Goal: Check status

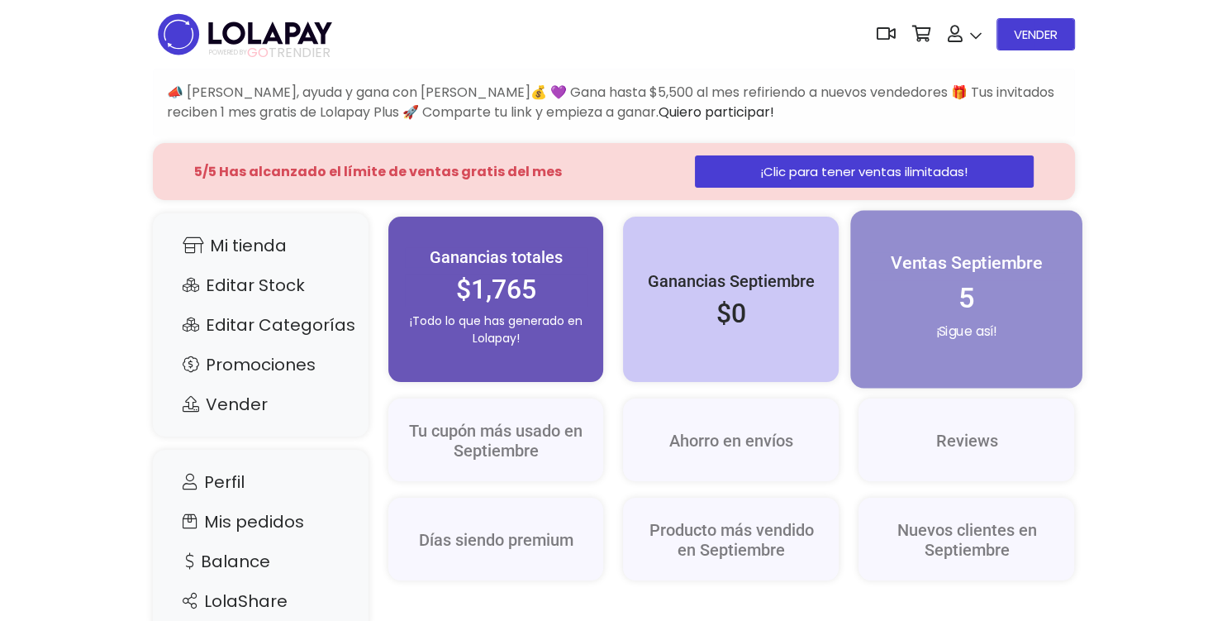
click at [1004, 293] on h2 "5" at bounding box center [967, 298] width 197 height 34
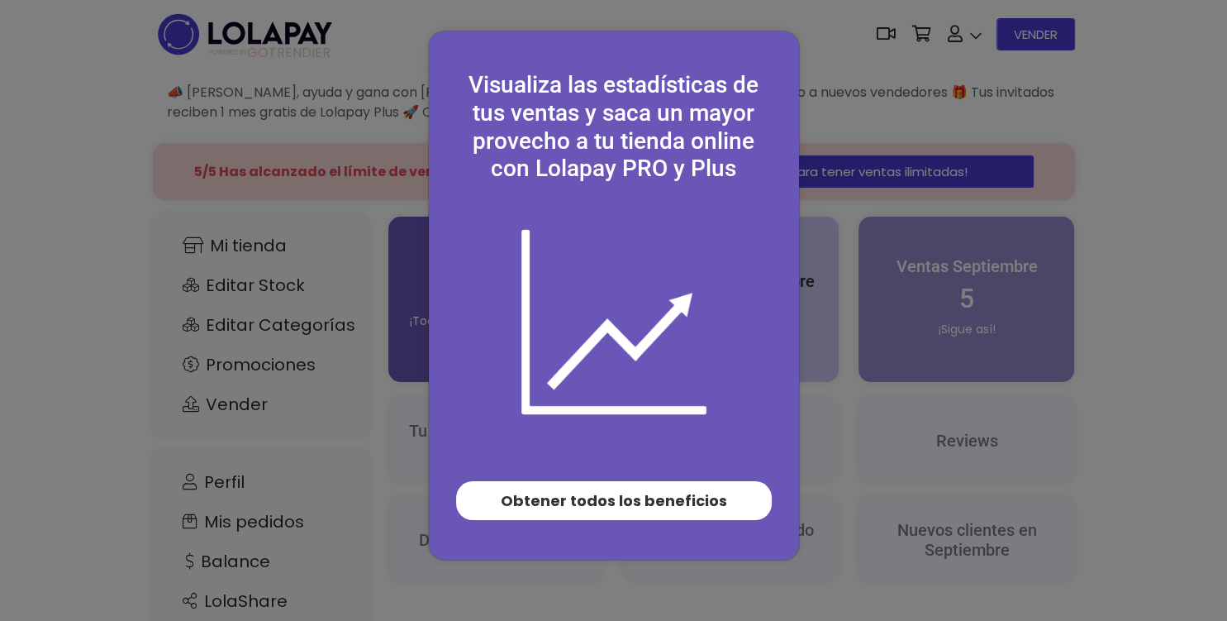
click at [875, 299] on div "Visualiza las estadísticas de tus ventas y saca un mayor provecho a tu tienda o…" at bounding box center [613, 310] width 1227 height 621
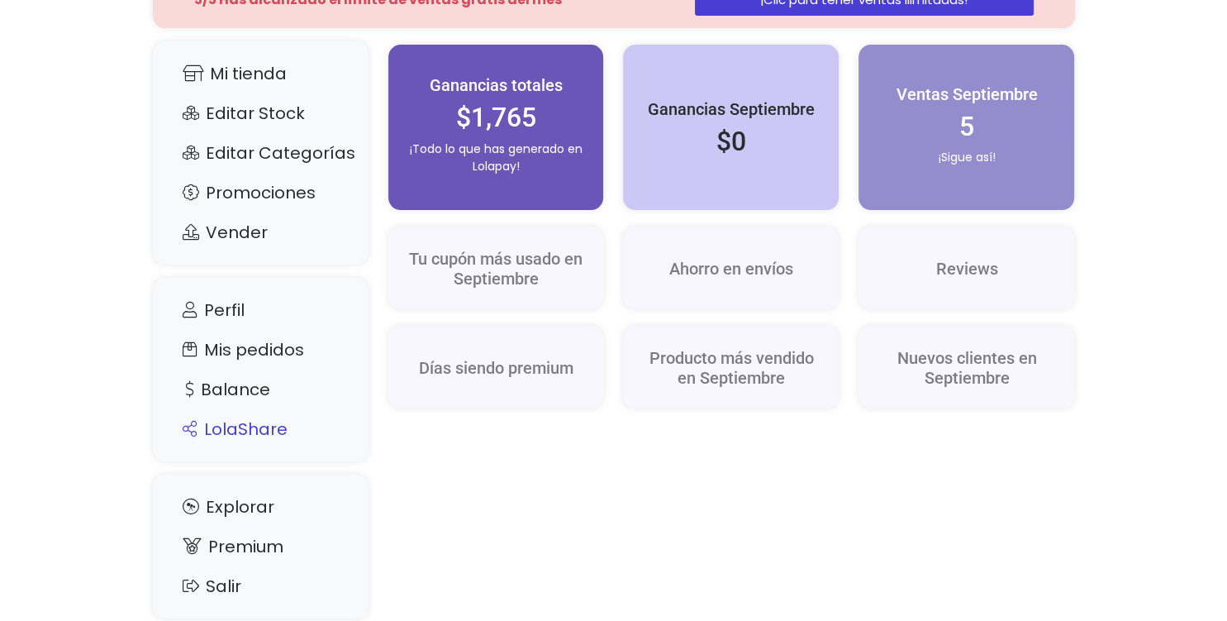
scroll to position [174, 0]
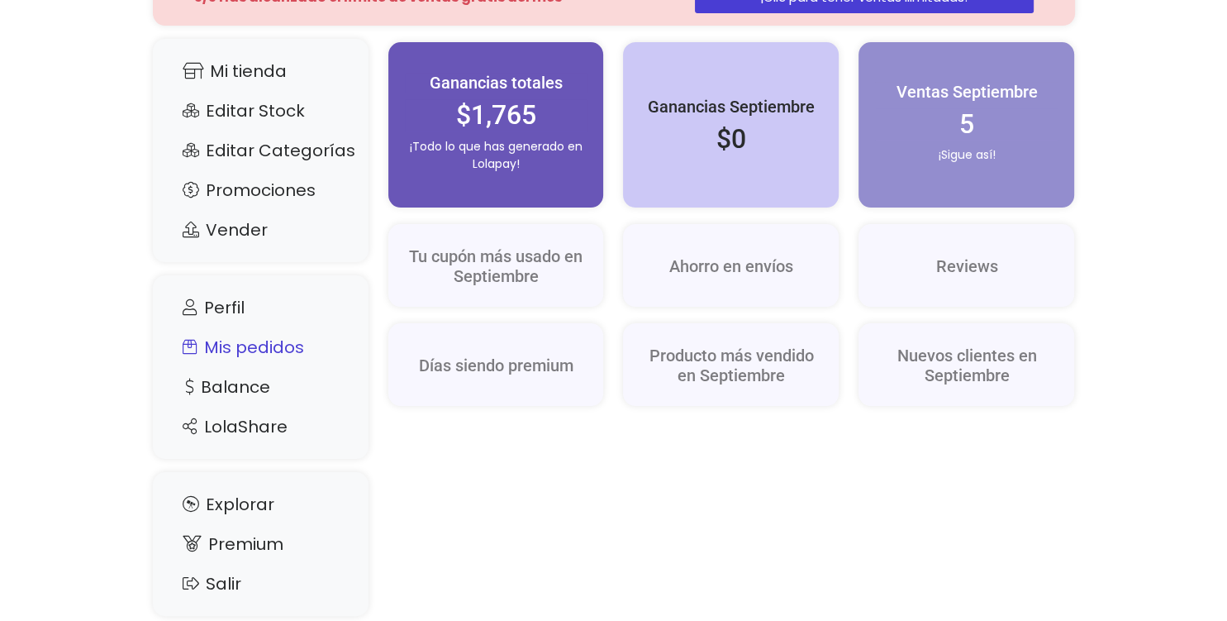
click at [279, 359] on link "Mis pedidos" at bounding box center [260, 346] width 183 height 31
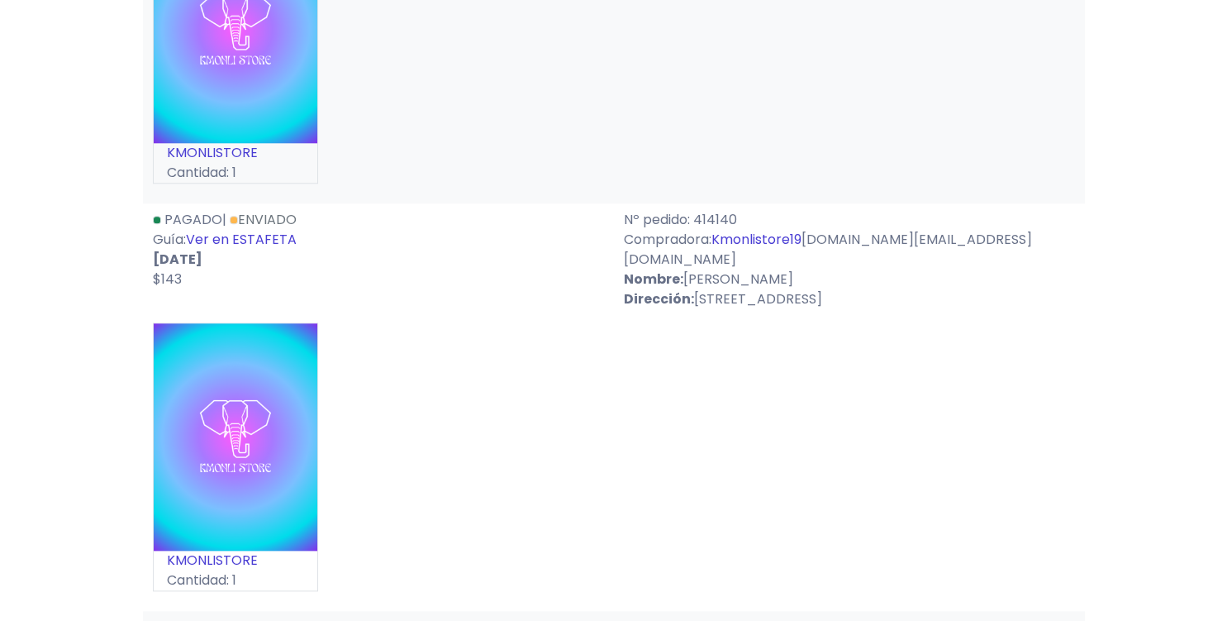
scroll to position [1658, 0]
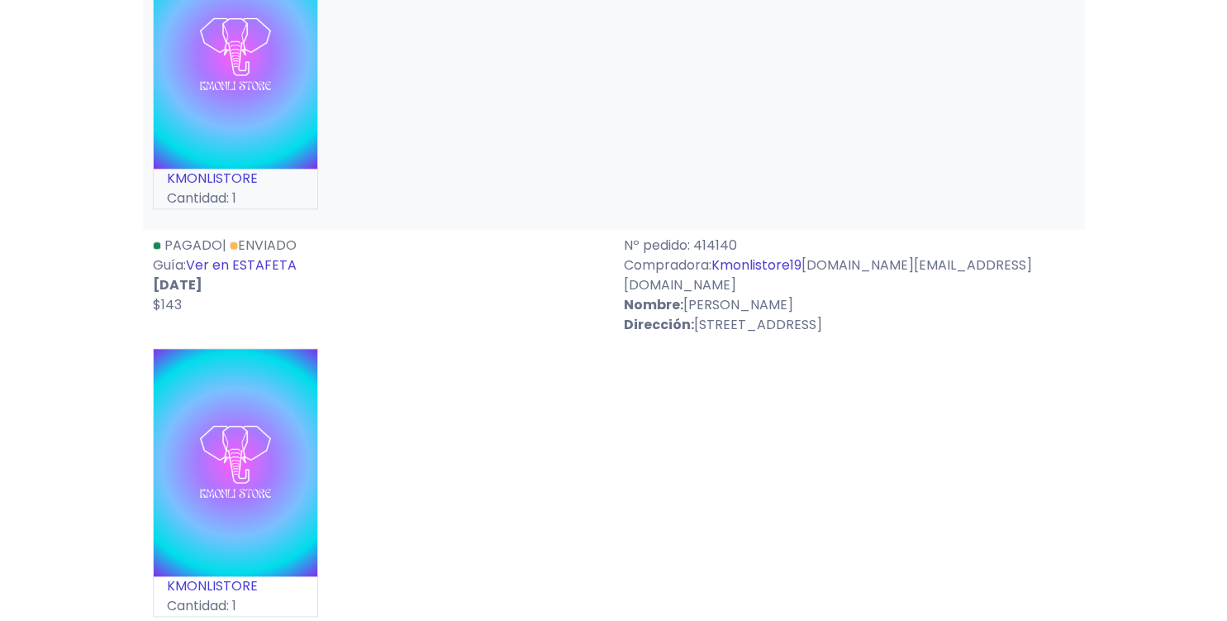
click at [293, 255] on link "Ver en ESTAFETA" at bounding box center [241, 264] width 111 height 19
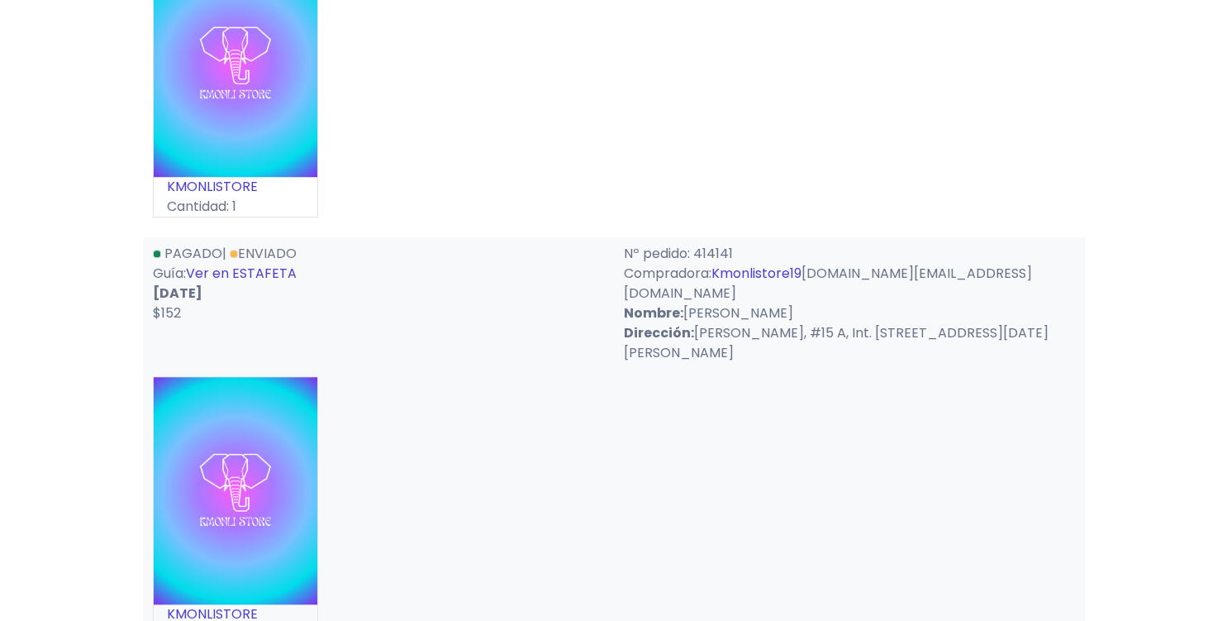
scroll to position [1222, 0]
click at [269, 264] on link "Ver en ESTAFETA" at bounding box center [241, 273] width 111 height 19
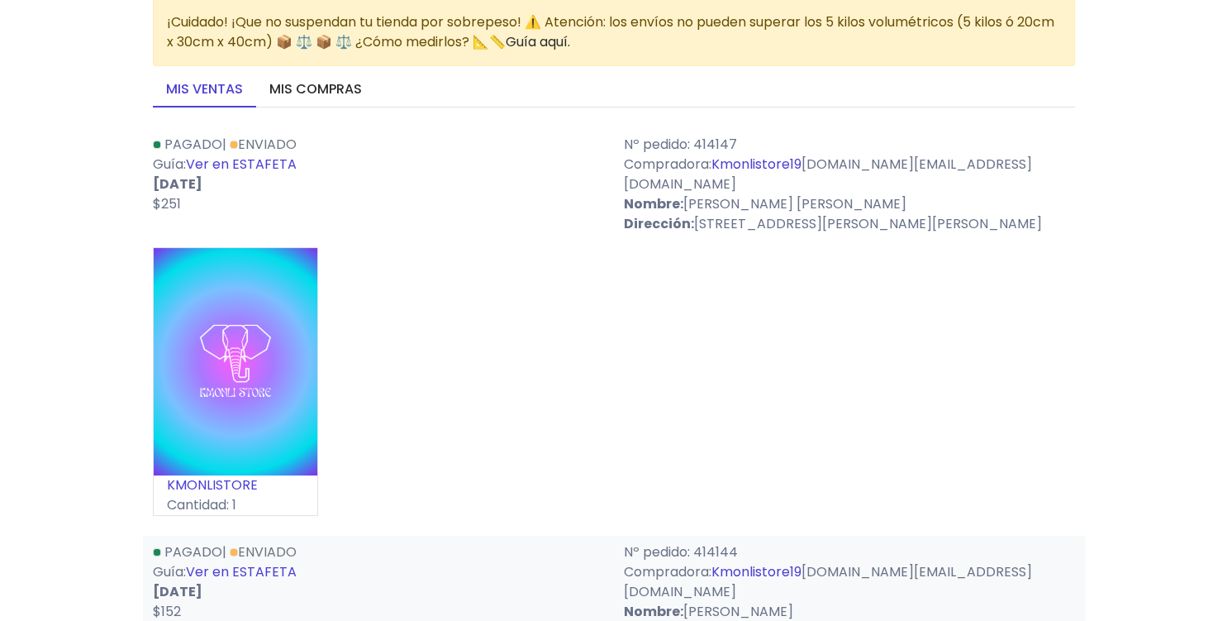
scroll to position [87, 0]
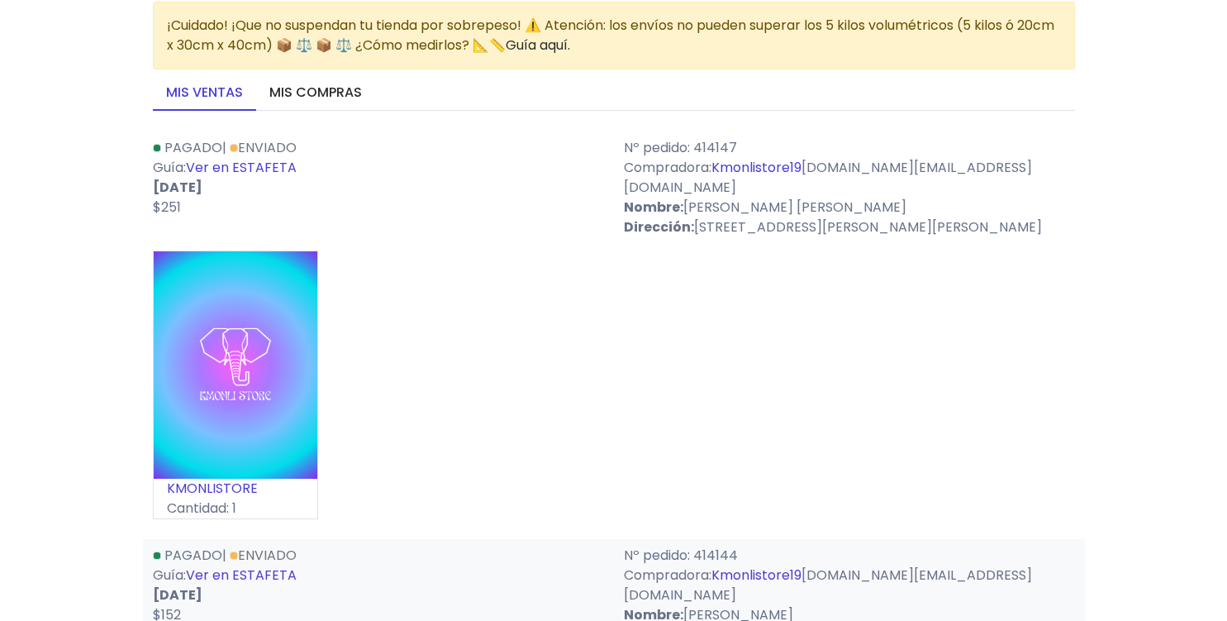
click at [274, 161] on link "Ver en ESTAFETA" at bounding box center [241, 167] width 111 height 19
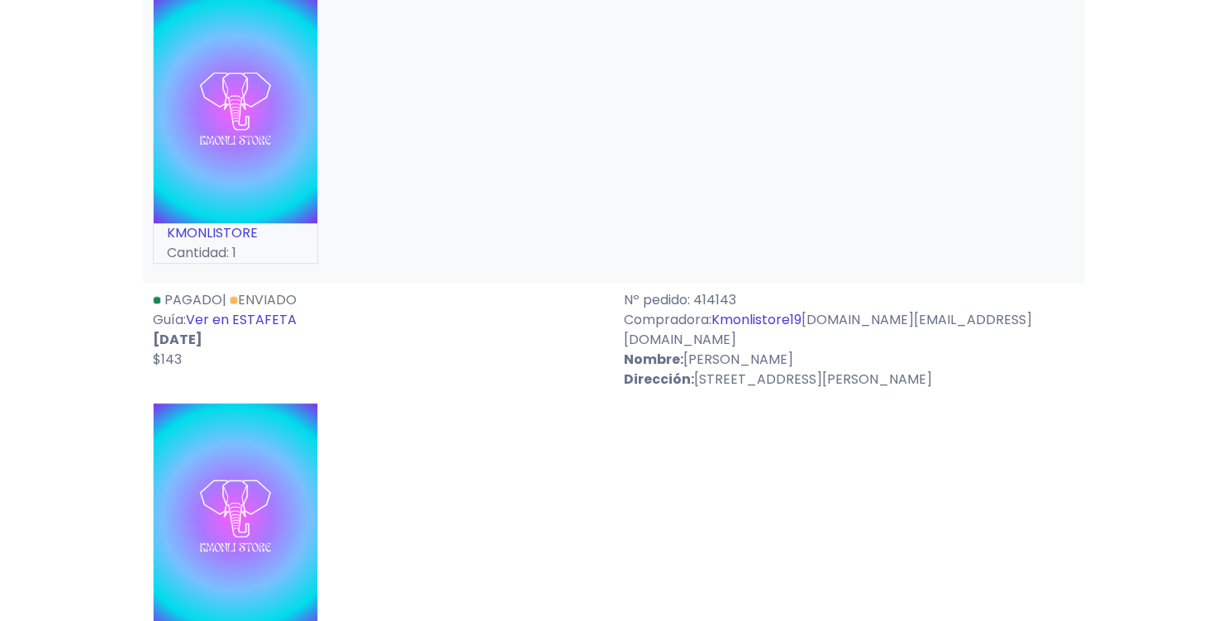
scroll to position [785, 0]
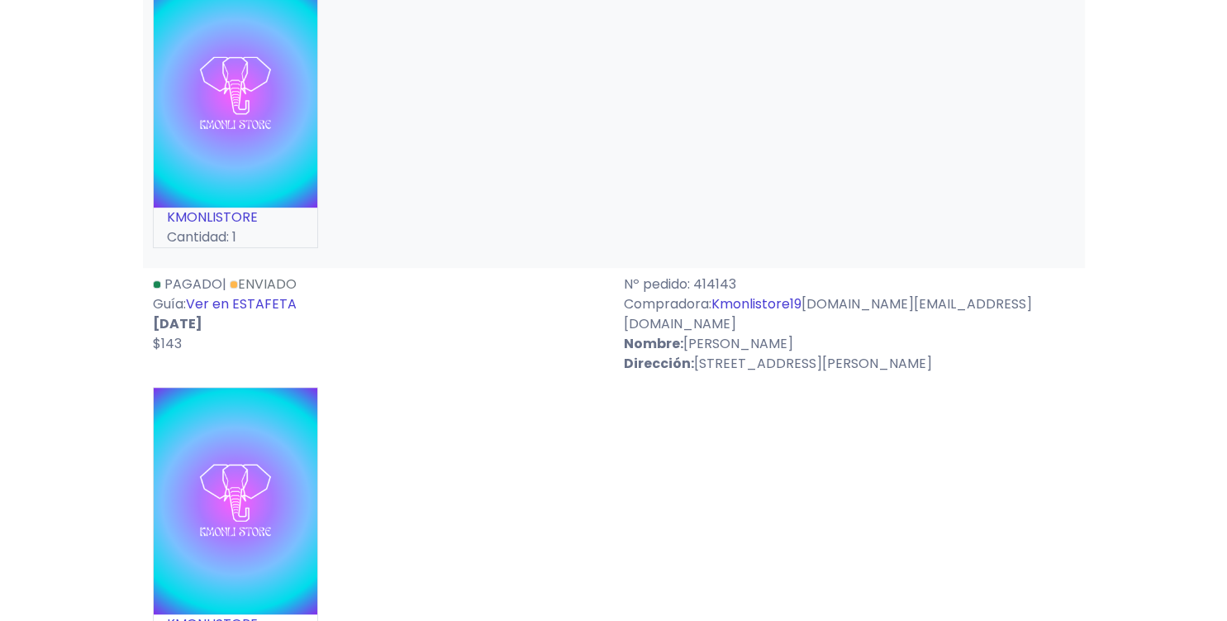
click at [269, 294] on link "Ver en ESTAFETA" at bounding box center [241, 303] width 111 height 19
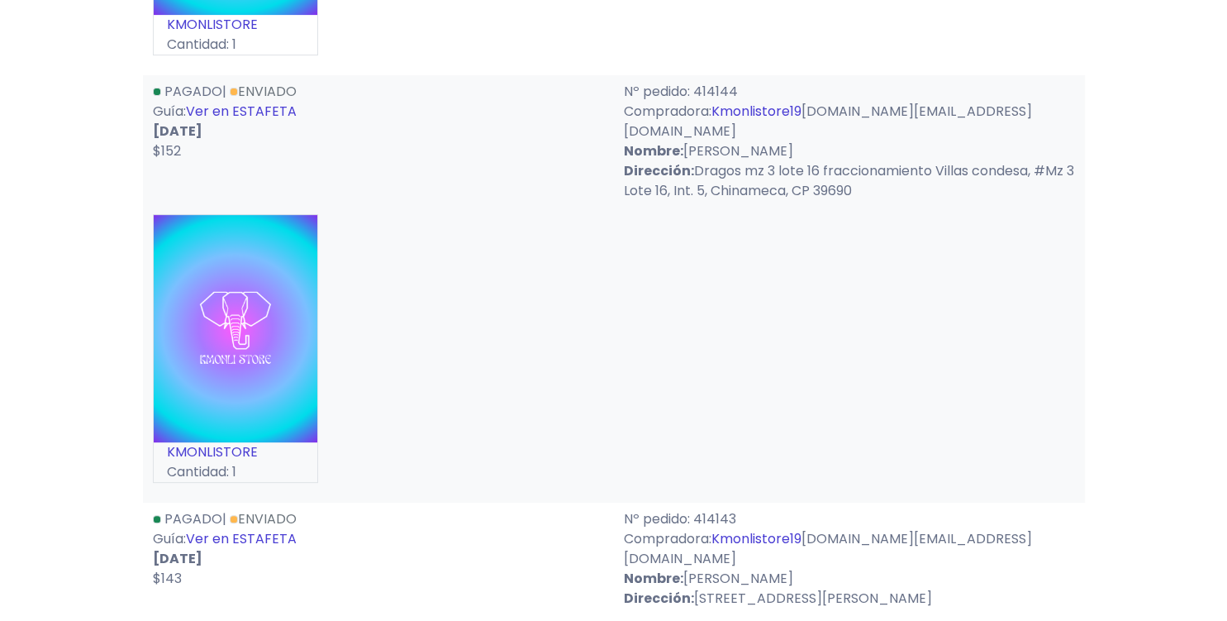
scroll to position [523, 0]
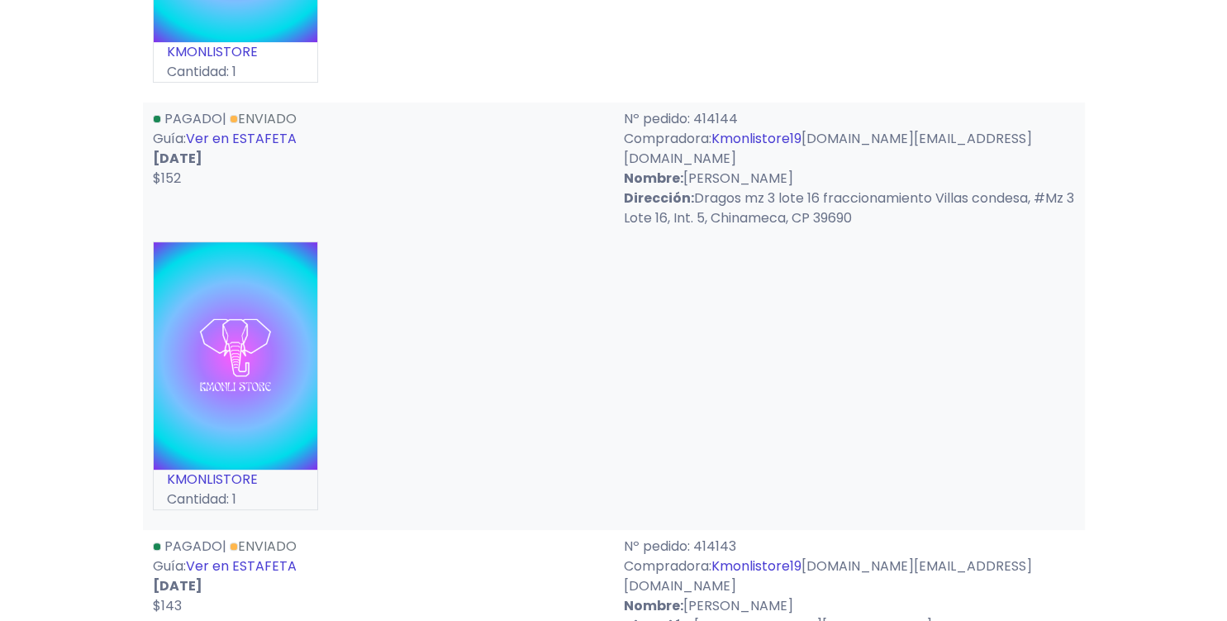
click at [283, 129] on link "Ver en ESTAFETA" at bounding box center [241, 138] width 111 height 19
click at [253, 129] on link "Ver en ESTAFETA" at bounding box center [241, 138] width 111 height 19
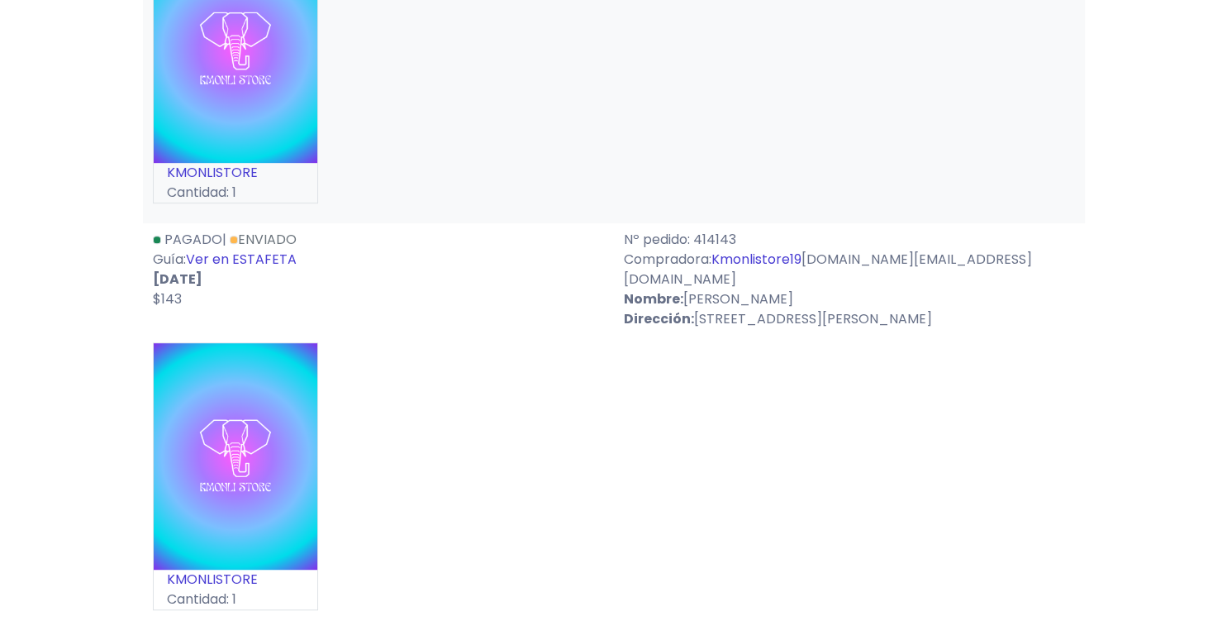
scroll to position [873, 0]
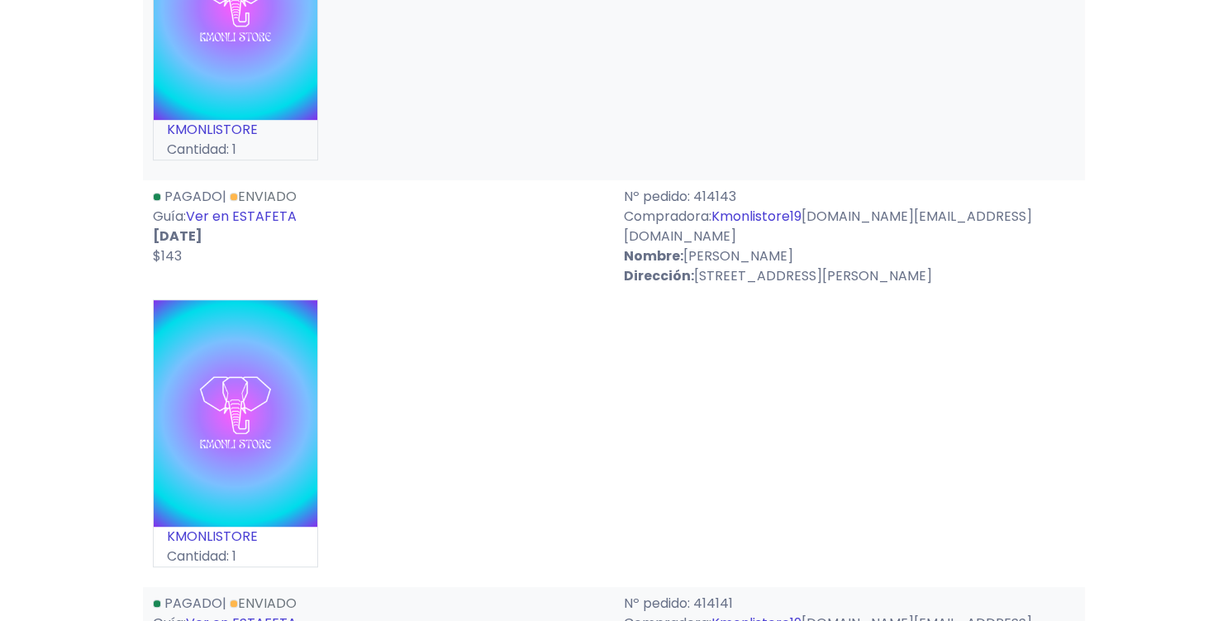
click at [279, 207] on link "Ver en ESTAFETA" at bounding box center [241, 216] width 111 height 19
